Goal: Book appointment/travel/reservation

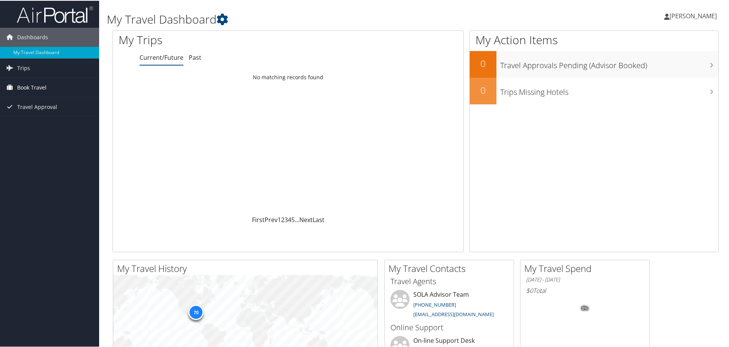
click at [44, 87] on span "Book Travel" at bounding box center [31, 86] width 29 height 19
click at [45, 115] on link "Book/Manage Online Trips" at bounding box center [49, 113] width 99 height 11
